Goal: Browse casually

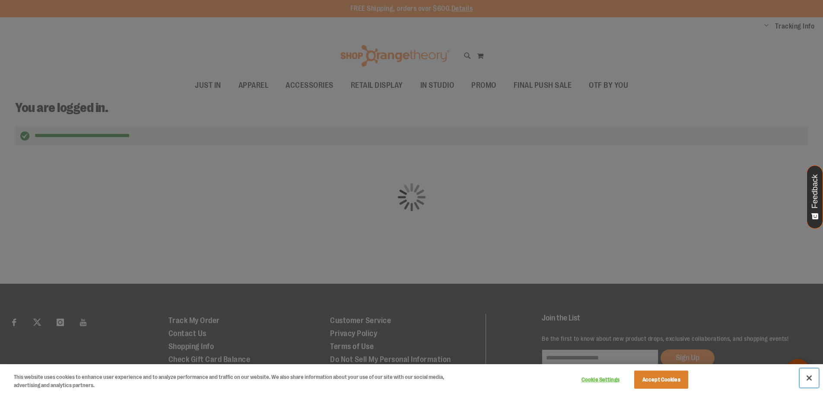
click at [810, 376] on button "Close" at bounding box center [809, 377] width 19 height 19
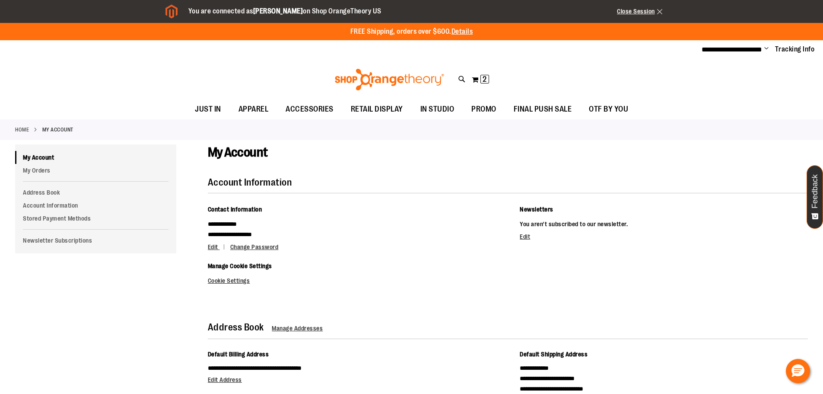
click at [391, 78] on img at bounding box center [390, 80] width 112 height 22
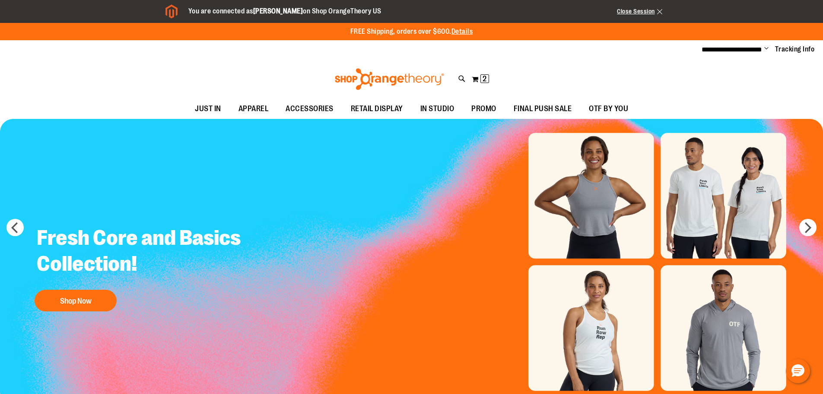
drag, startPoint x: 394, startPoint y: 279, endPoint x: 192, endPoint y: 303, distance: 202.8
click at [196, 303] on img "Slide 1 of 10" at bounding box center [411, 262] width 823 height 286
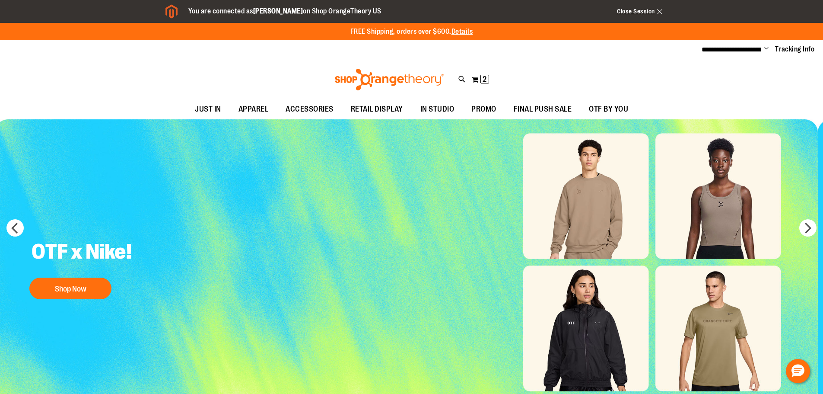
drag, startPoint x: 501, startPoint y: 236, endPoint x: 218, endPoint y: 282, distance: 286.7
click at [236, 280] on img "Slide 2 of 10" at bounding box center [406, 262] width 823 height 286
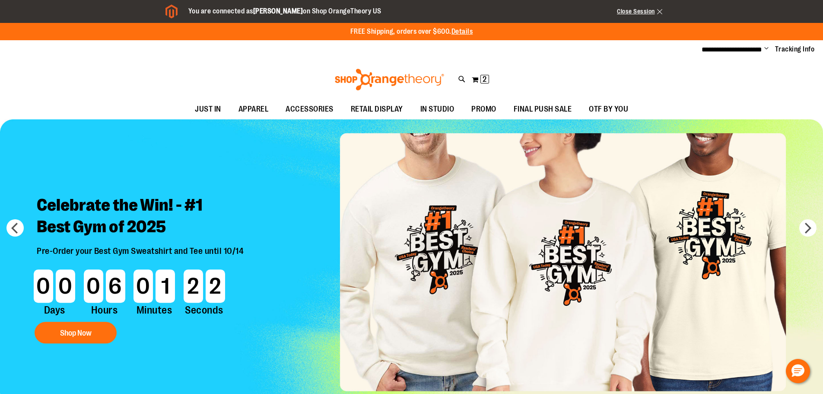
drag, startPoint x: 649, startPoint y: 261, endPoint x: 408, endPoint y: 296, distance: 243.5
click at [422, 294] on img "Slide 3 of 10" at bounding box center [411, 262] width 823 height 286
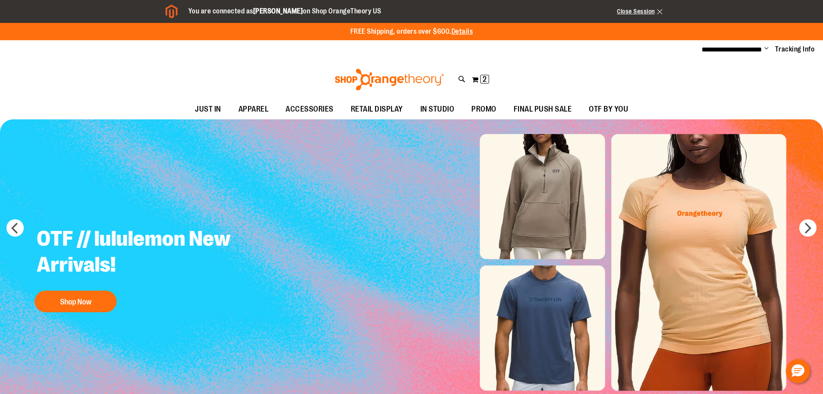
drag, startPoint x: 383, startPoint y: 242, endPoint x: 166, endPoint y: 277, distance: 219.2
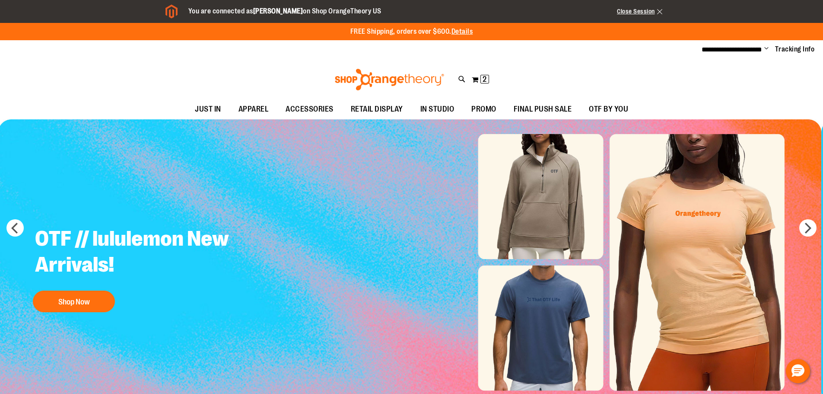
click at [164, 277] on h2 "OTF // lululemon New Arrivals!" at bounding box center [140, 252] width 223 height 67
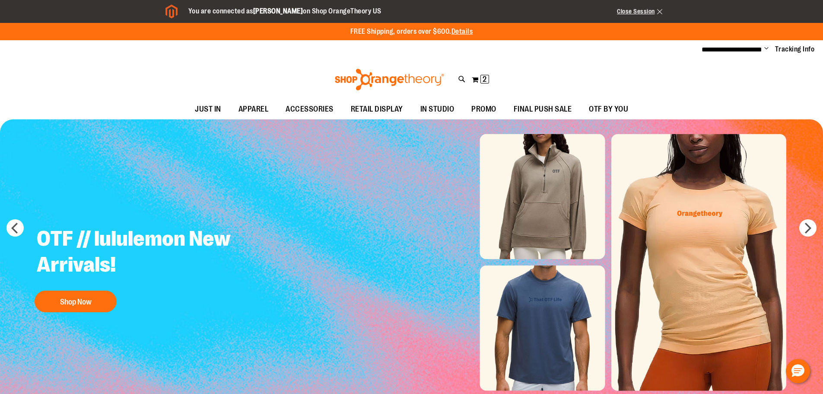
drag, startPoint x: 297, startPoint y: 252, endPoint x: 88, endPoint y: 280, distance: 211.1
click at [139, 274] on img "Slide 4 of 10" at bounding box center [411, 262] width 823 height 286
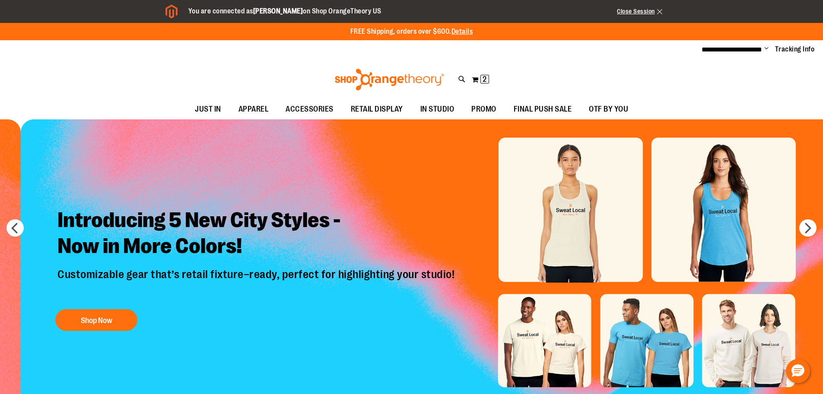
drag, startPoint x: 191, startPoint y: 252, endPoint x: 508, endPoint y: 188, distance: 324.0
click at [448, 195] on div "Introducing 5 New City Styles - Now in More Colors! Customizable gear that’s re…" at bounding box center [248, 261] width 412 height 145
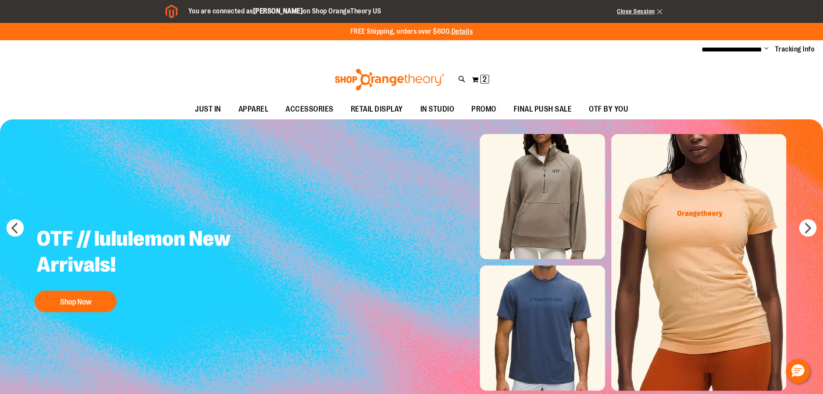
drag, startPoint x: 493, startPoint y: 195, endPoint x: 226, endPoint y: 250, distance: 273.1
click at [258, 245] on img "Slide 4 of 10" at bounding box center [411, 262] width 823 height 286
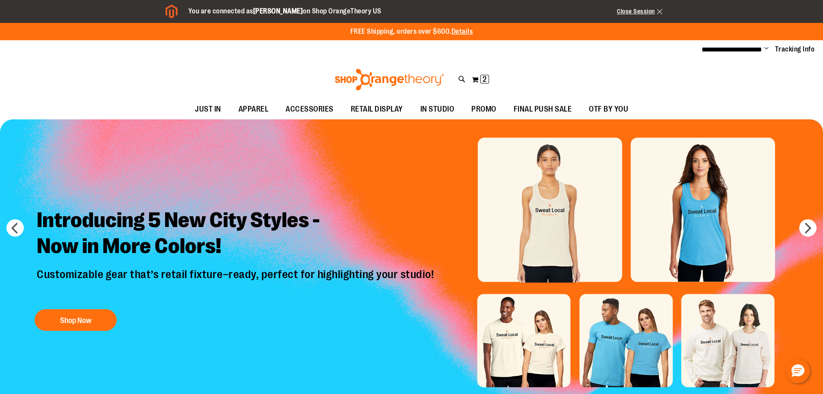
drag, startPoint x: 431, startPoint y: 202, endPoint x: 144, endPoint y: 245, distance: 289.8
click at [144, 245] on h2 "Introducing 5 New City Styles - Now in More Colors!" at bounding box center [236, 233] width 412 height 67
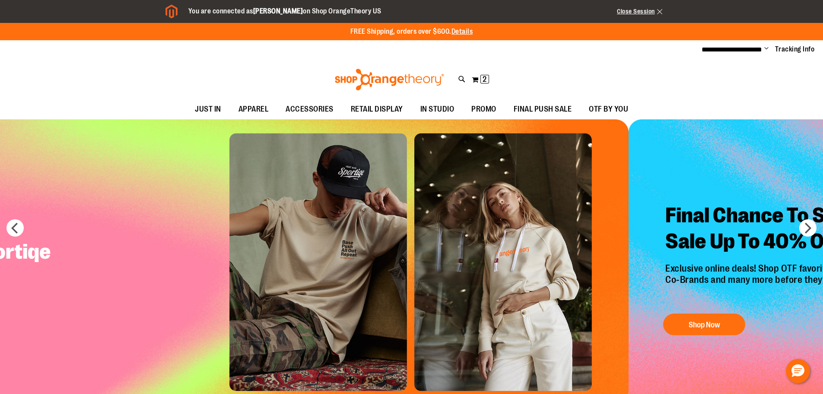
drag, startPoint x: 189, startPoint y: 270, endPoint x: 120, endPoint y: 289, distance: 71.8
click at [146, 277] on img "Slide 6 of 10" at bounding box center [217, 262] width 823 height 286
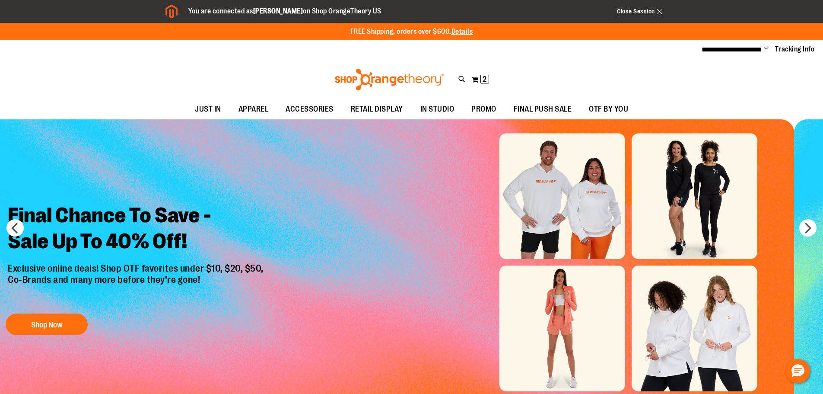
drag, startPoint x: 435, startPoint y: 299, endPoint x: 106, endPoint y: 316, distance: 329.3
click at [137, 316] on img "Slide 7 of 10" at bounding box center [382, 262] width 823 height 286
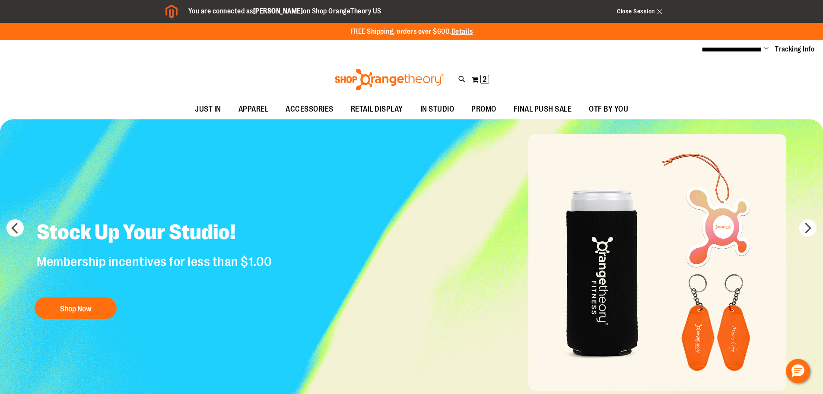
drag, startPoint x: 282, startPoint y: 274, endPoint x: 200, endPoint y: 285, distance: 82.8
click at [232, 282] on img "Slide 8 of 10" at bounding box center [411, 262] width 823 height 286
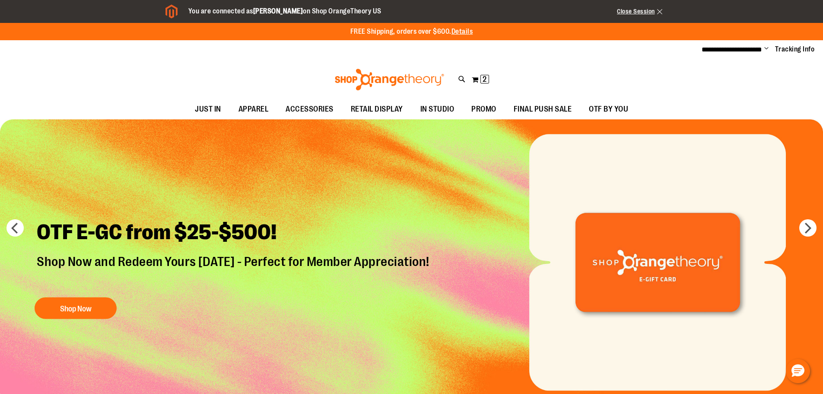
drag, startPoint x: 421, startPoint y: 207, endPoint x: 203, endPoint y: 258, distance: 224.7
drag, startPoint x: 386, startPoint y: 197, endPoint x: 126, endPoint y: 228, distance: 261.6
click at [198, 223] on div "OTF E-GC from $25-$500! Shop Now" at bounding box center [411, 262] width 823 height 286
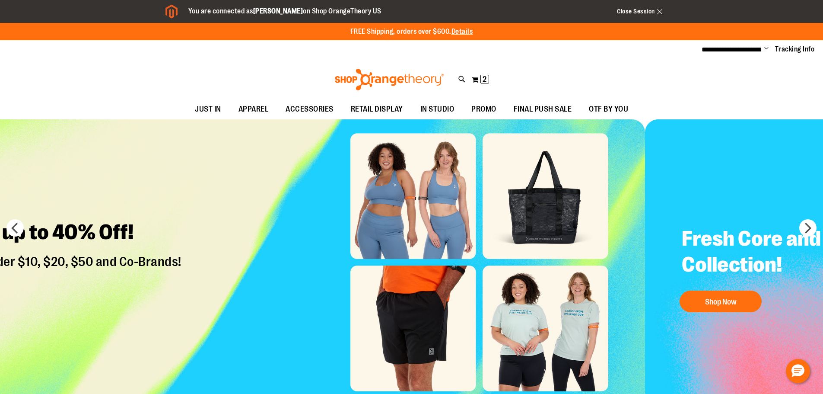
drag, startPoint x: 395, startPoint y: 223, endPoint x: 84, endPoint y: 276, distance: 314.9
click at [144, 267] on img "Slide 10 of 10" at bounding box center [233, 262] width 823 height 286
